Goal: Navigation & Orientation: Find specific page/section

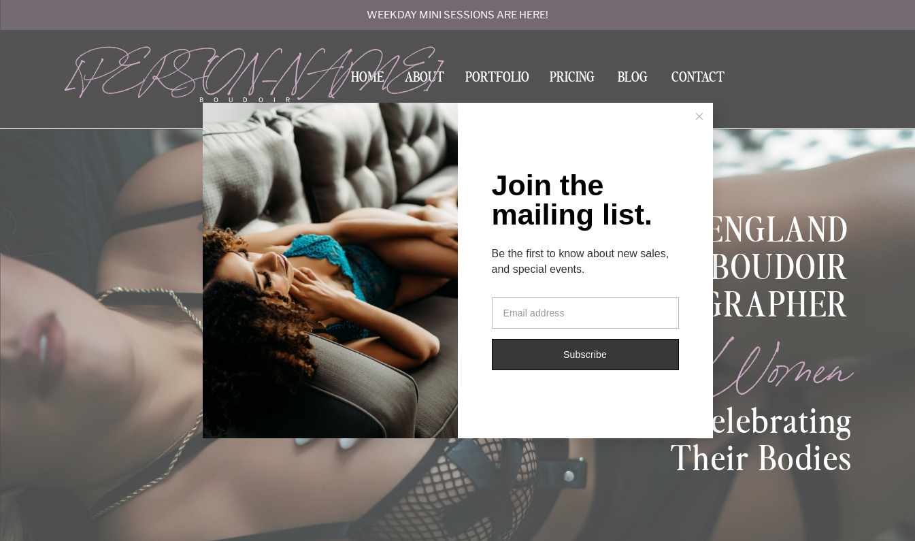
click at [698, 117] on icon at bounding box center [699, 116] width 7 height 7
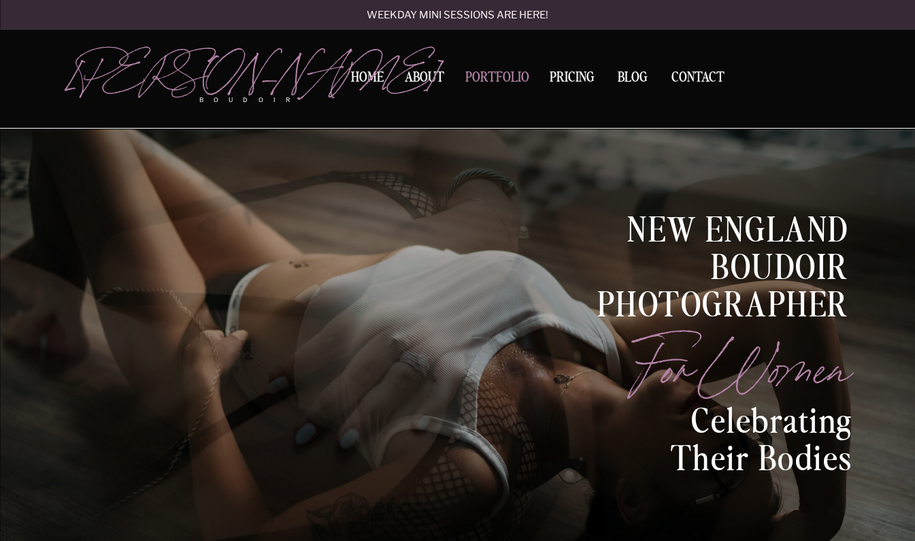
click at [517, 76] on nav "Portfolio" at bounding box center [498, 80] width 74 height 18
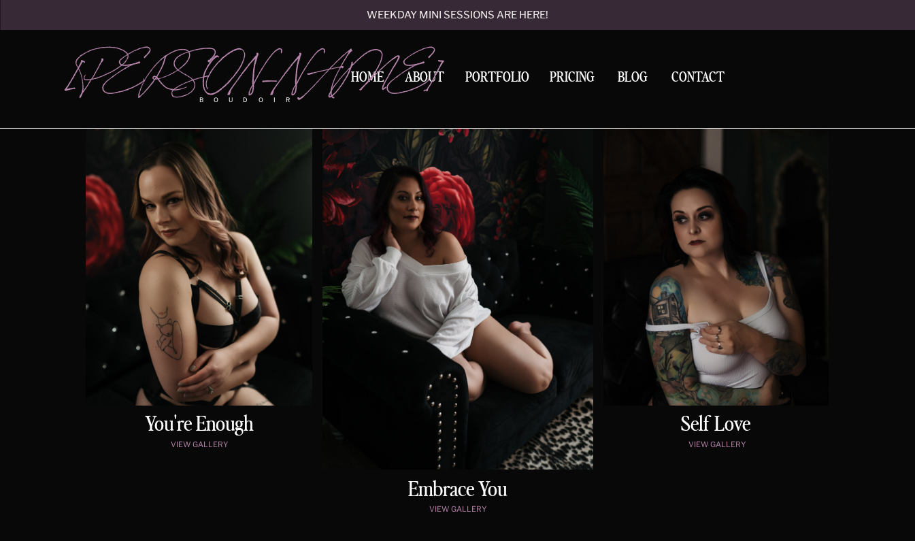
scroll to position [719, 0]
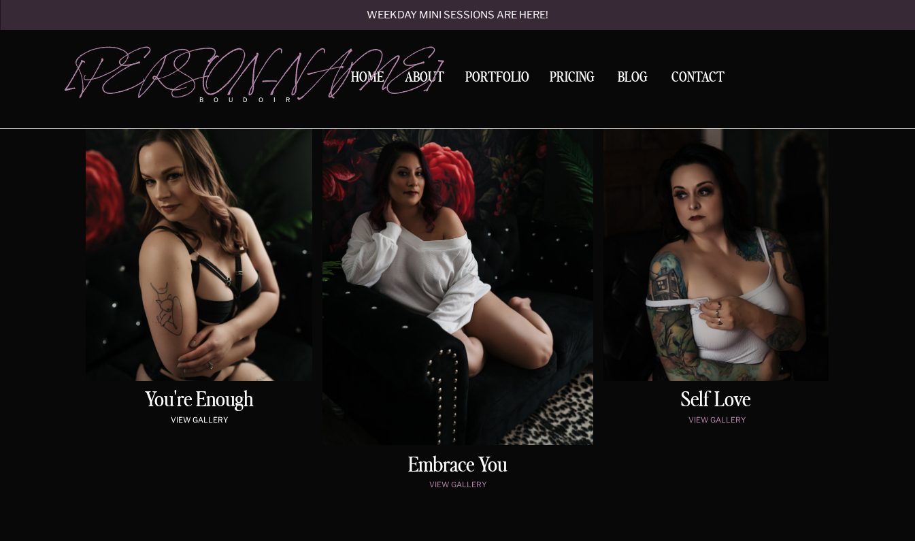
click at [186, 423] on p "view gallery" at bounding box center [199, 422] width 221 height 12
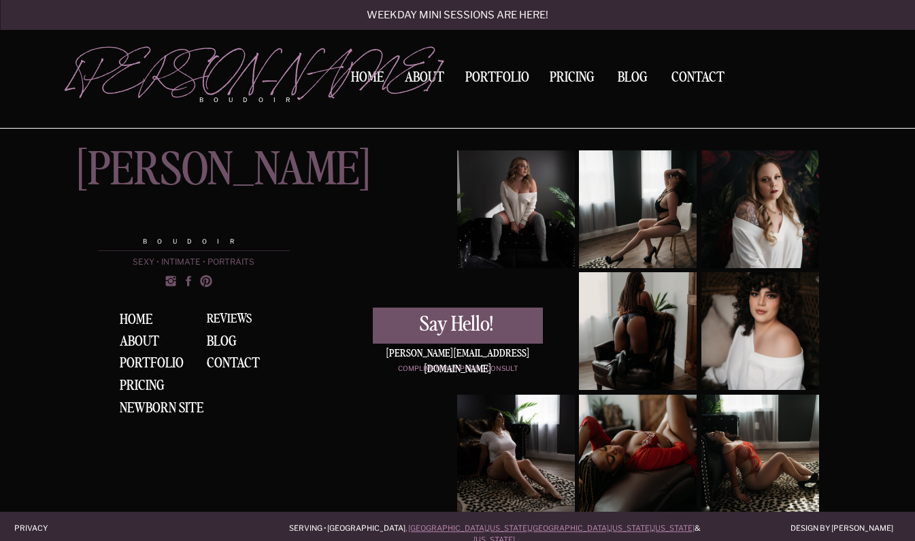
scroll to position [2846, 0]
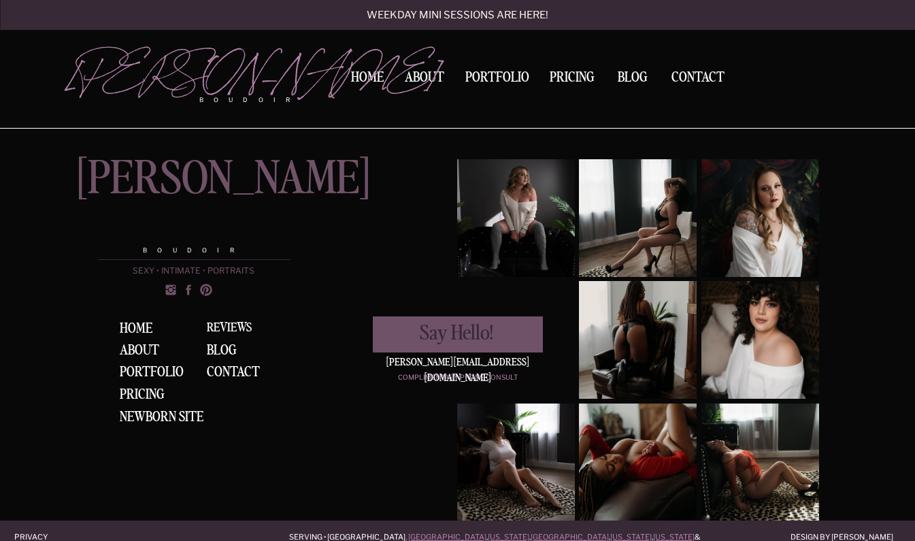
click at [519, 335] on div "Say Hello!" at bounding box center [457, 333] width 168 height 21
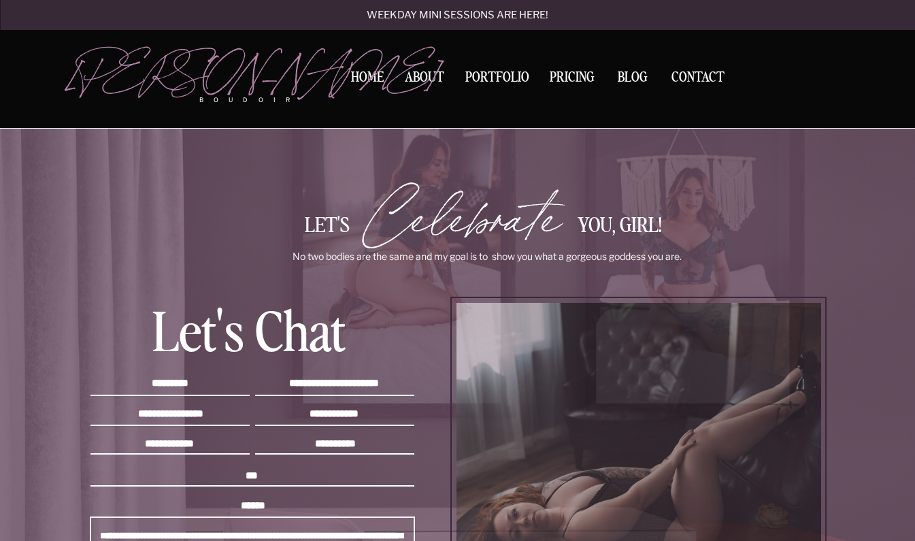
scroll to position [695, 0]
